Goal: Transaction & Acquisition: Purchase product/service

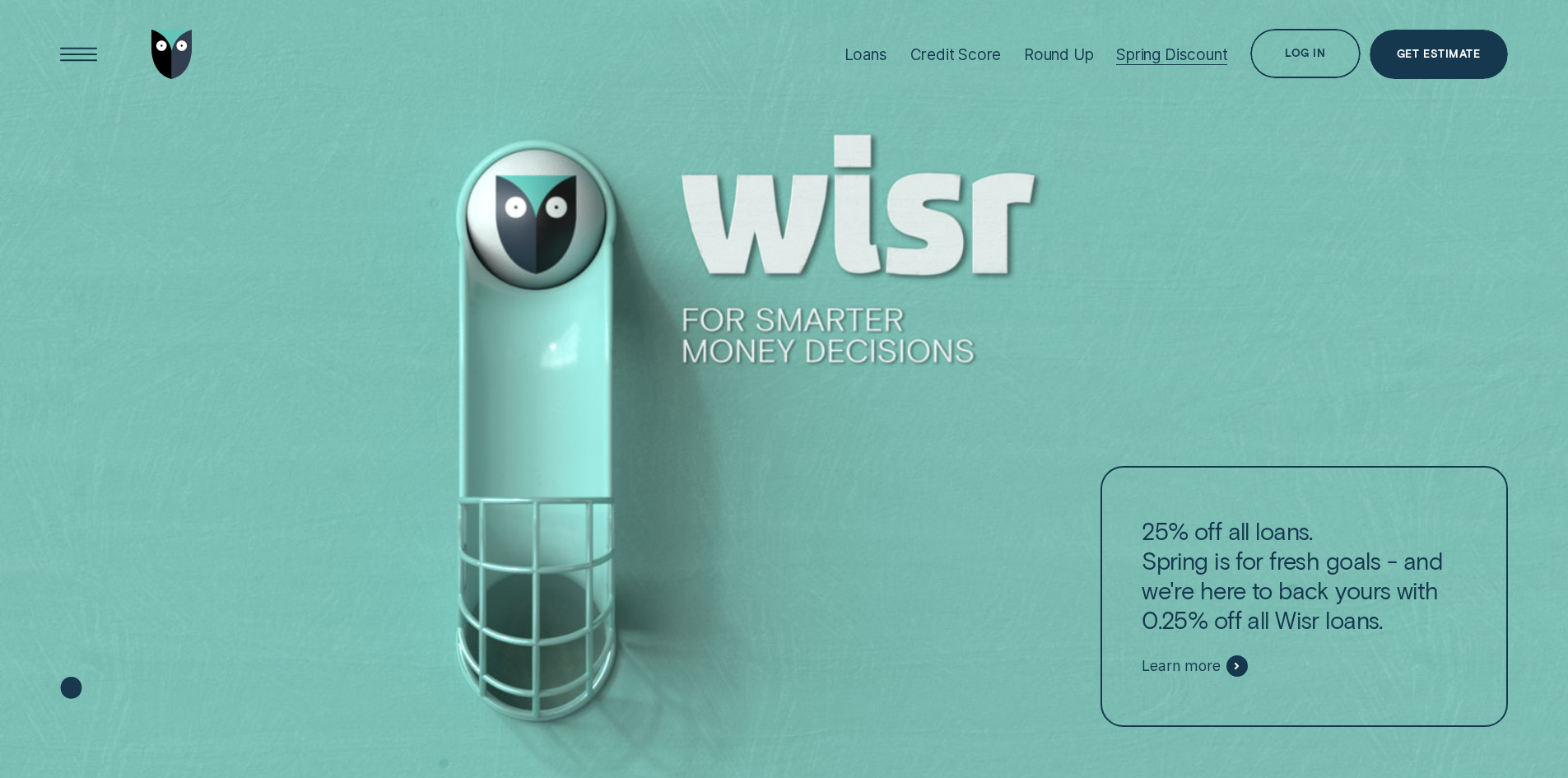
click at [1197, 56] on div "Spring Discount" at bounding box center [1172, 54] width 111 height 19
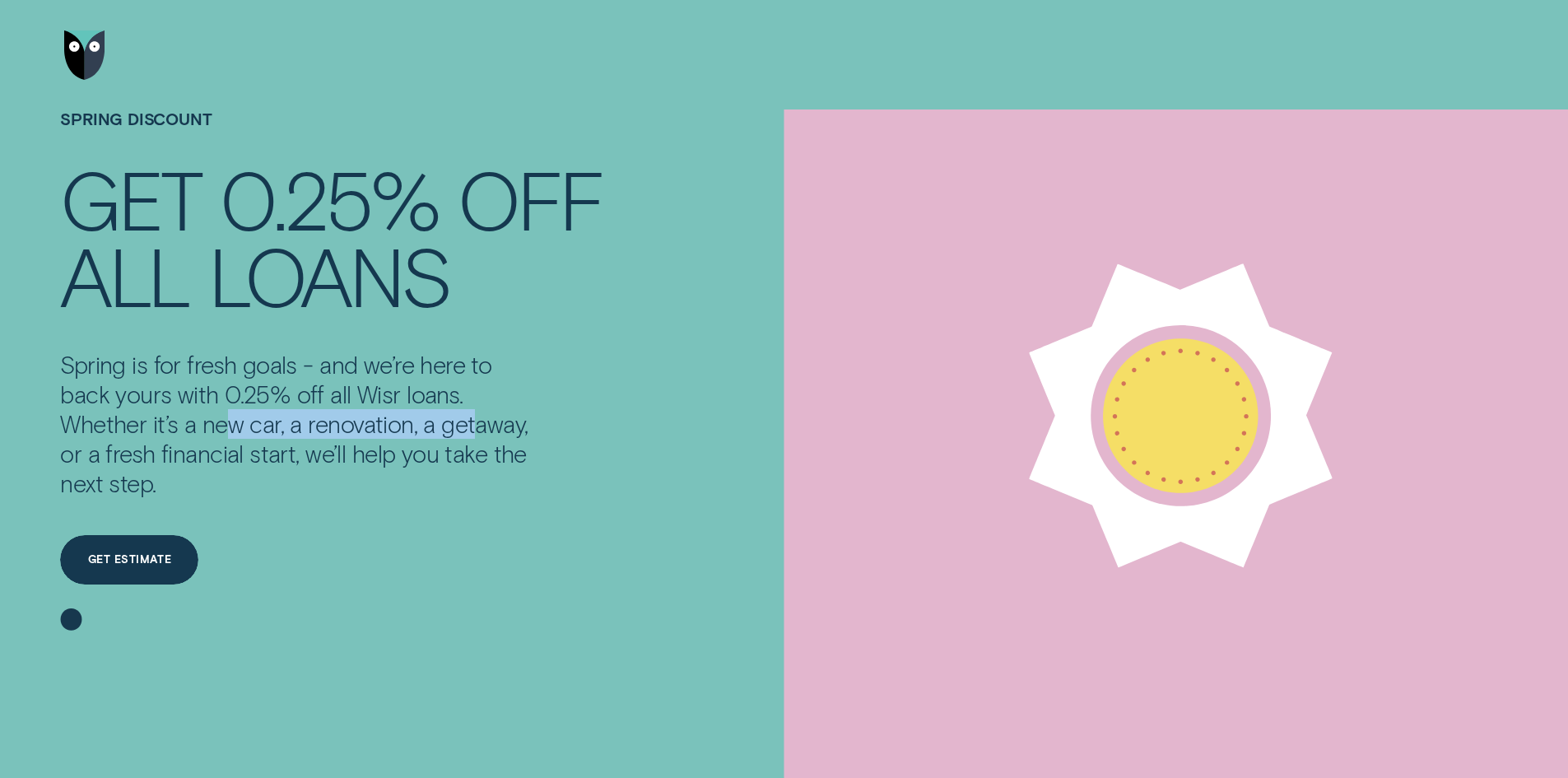
drag, startPoint x: 235, startPoint y: 422, endPoint x: 475, endPoint y: 428, distance: 240.1
click at [475, 428] on p "Spring is for fresh goals - and we’re here to back yours with 0.25% off all Wis…" at bounding box center [298, 424] width 476 height 149
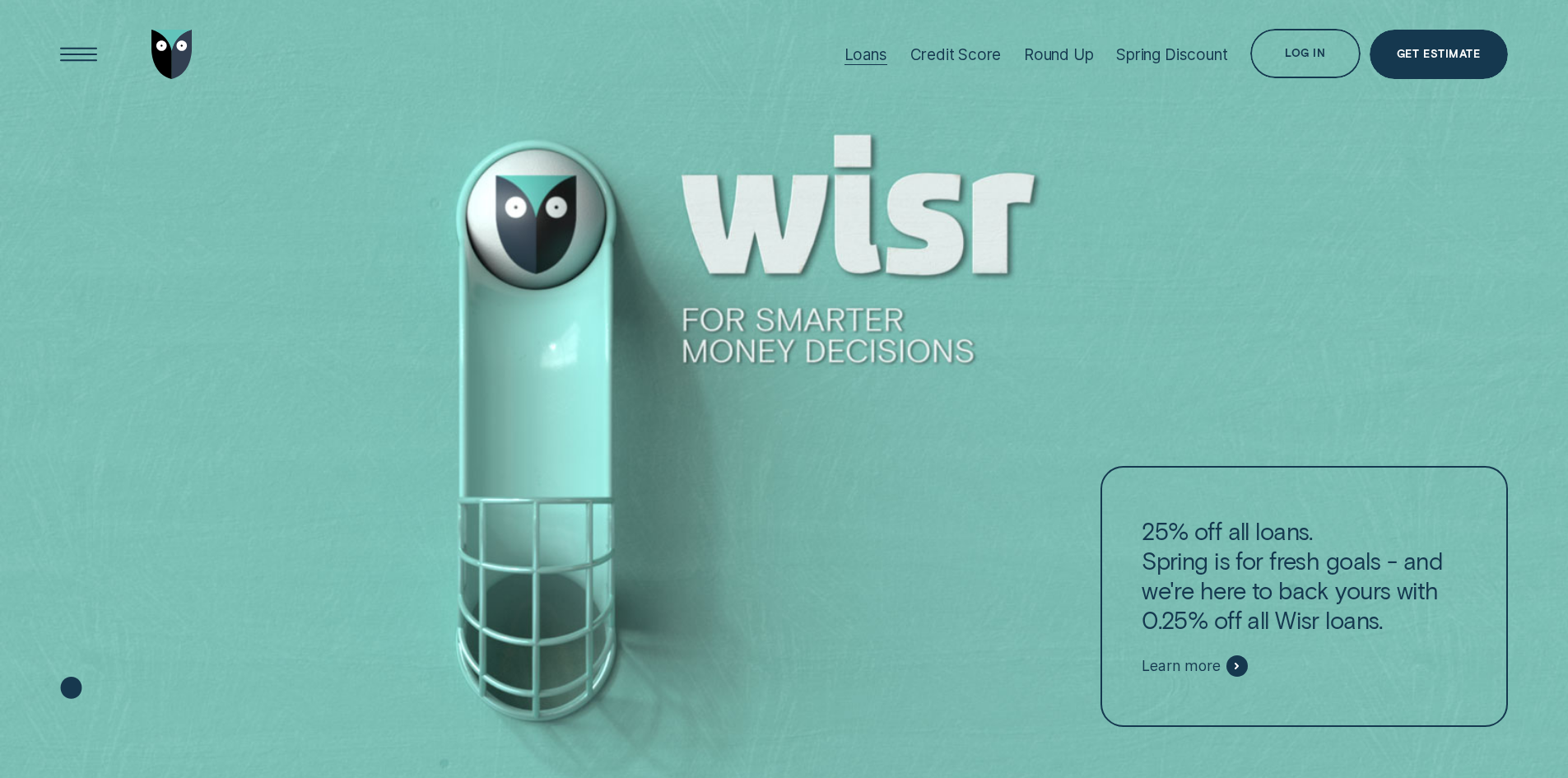
click at [871, 69] on div "Loans" at bounding box center [867, 54] width 43 height 109
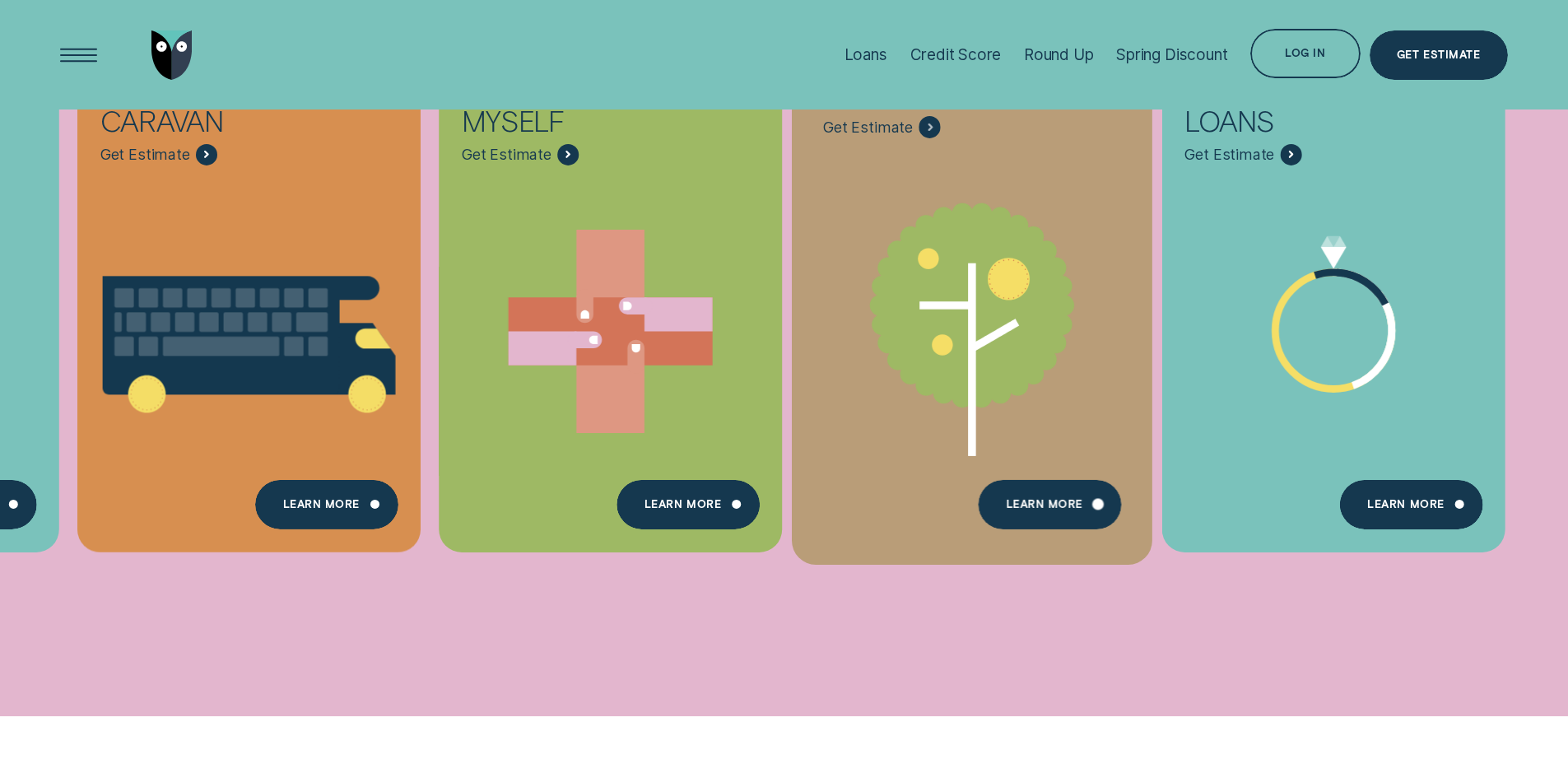
scroll to position [823, 0]
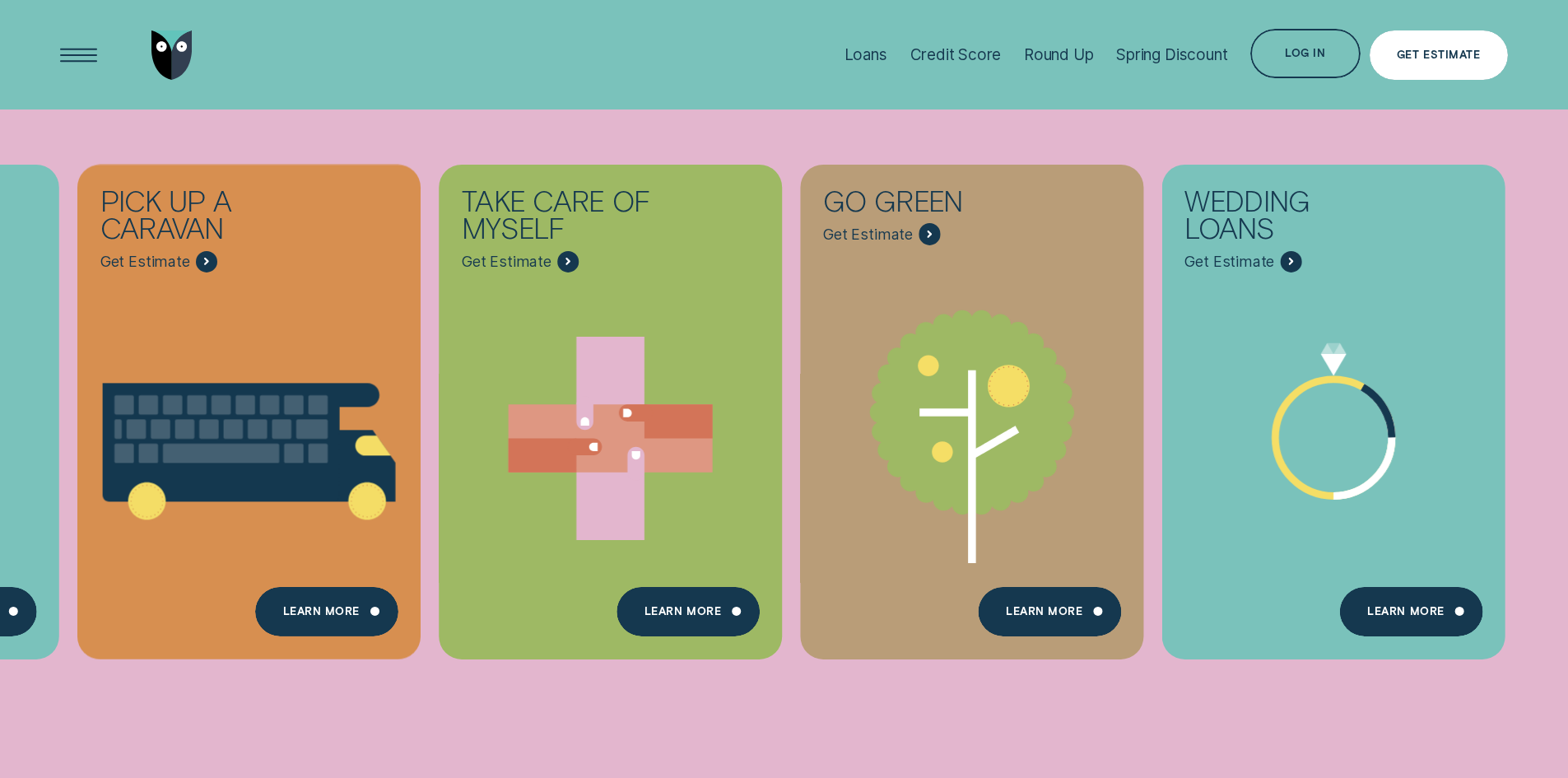
click at [1448, 53] on div "Get Estimate" at bounding box center [1438, 55] width 84 height 10
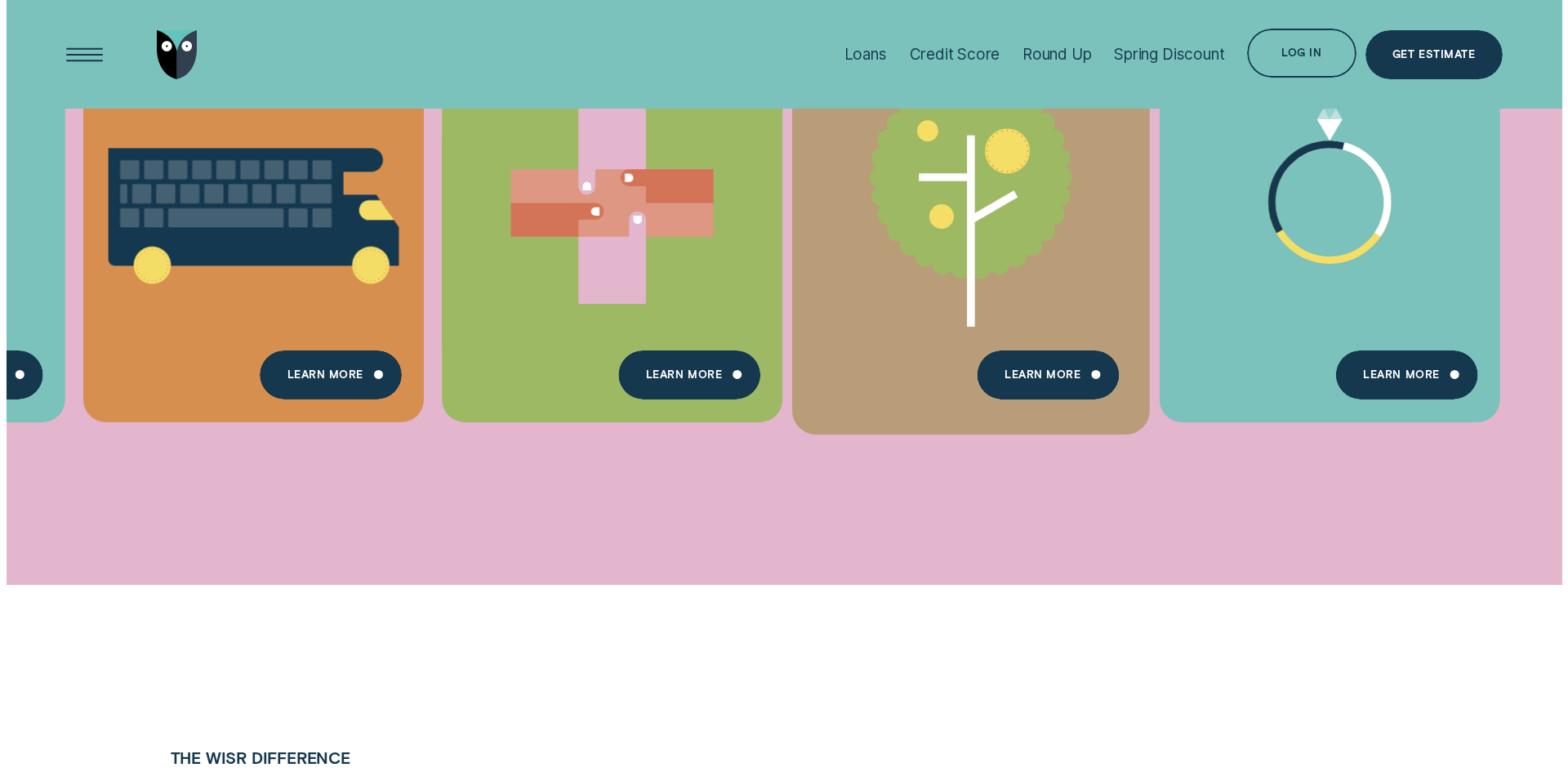
scroll to position [899, 0]
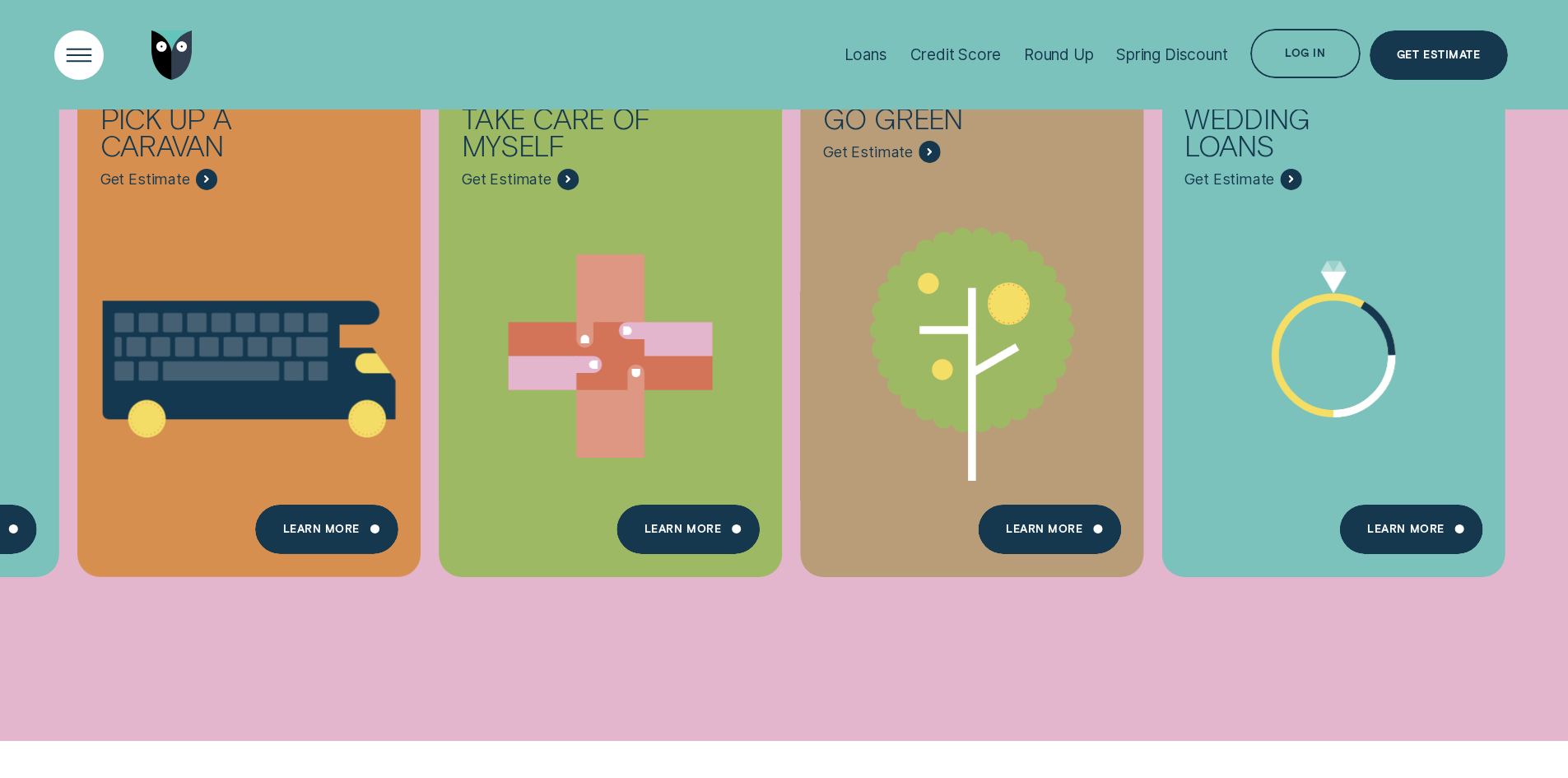
click at [78, 58] on div "Open Menu" at bounding box center [78, 54] width 70 height 70
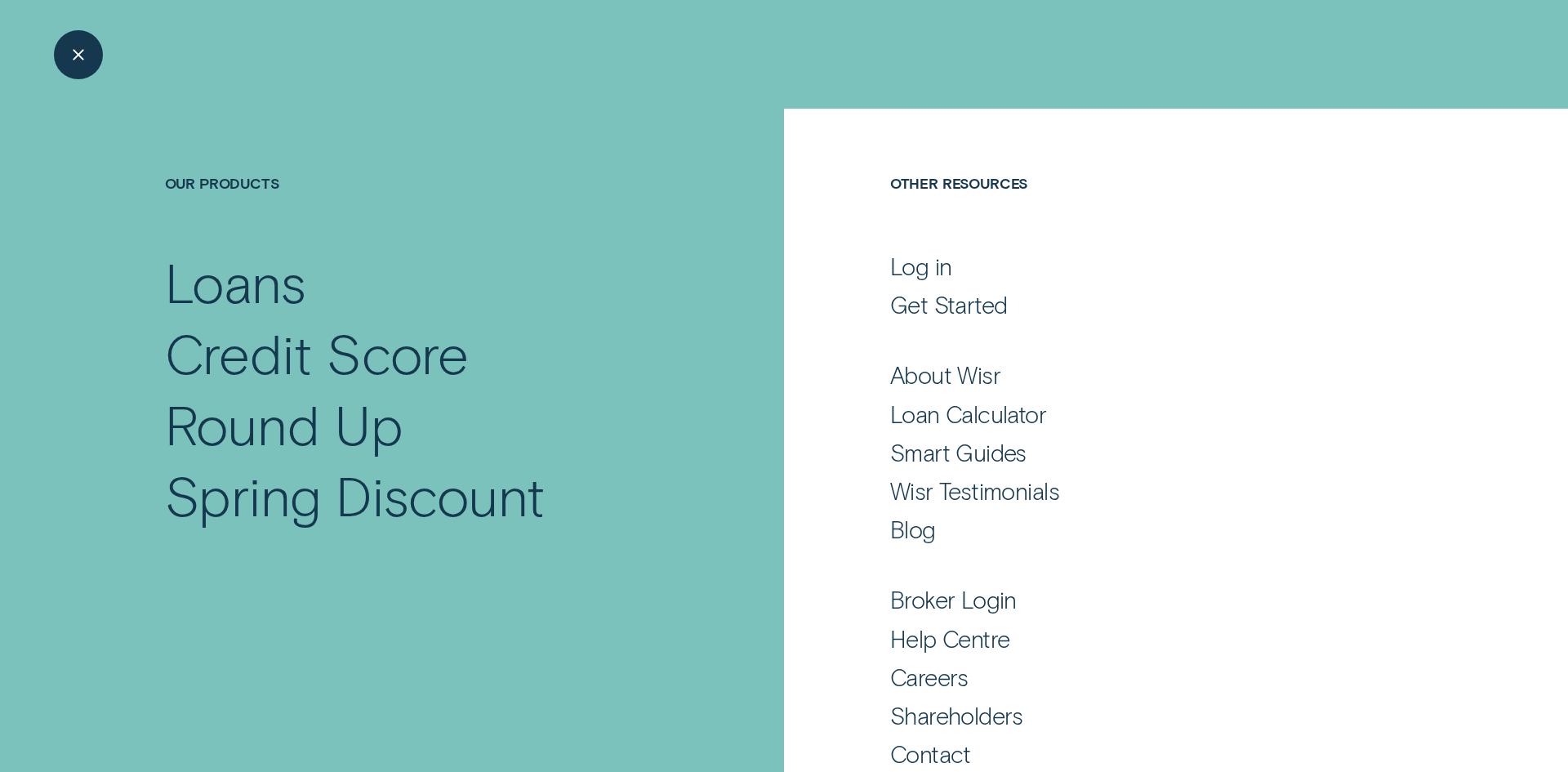
scroll to position [80, 0]
